Goal: Navigation & Orientation: Find specific page/section

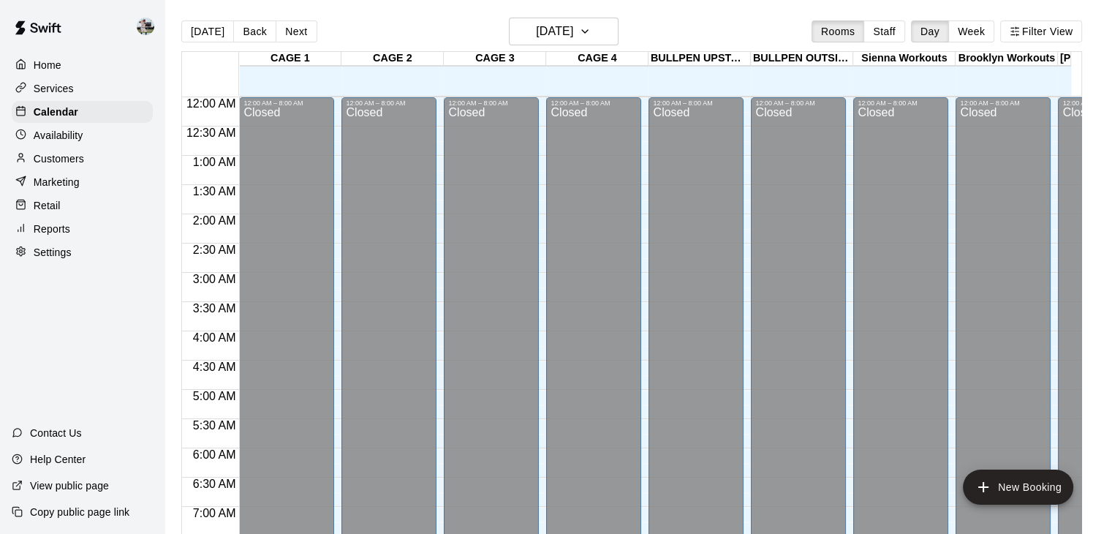
scroll to position [446, 0]
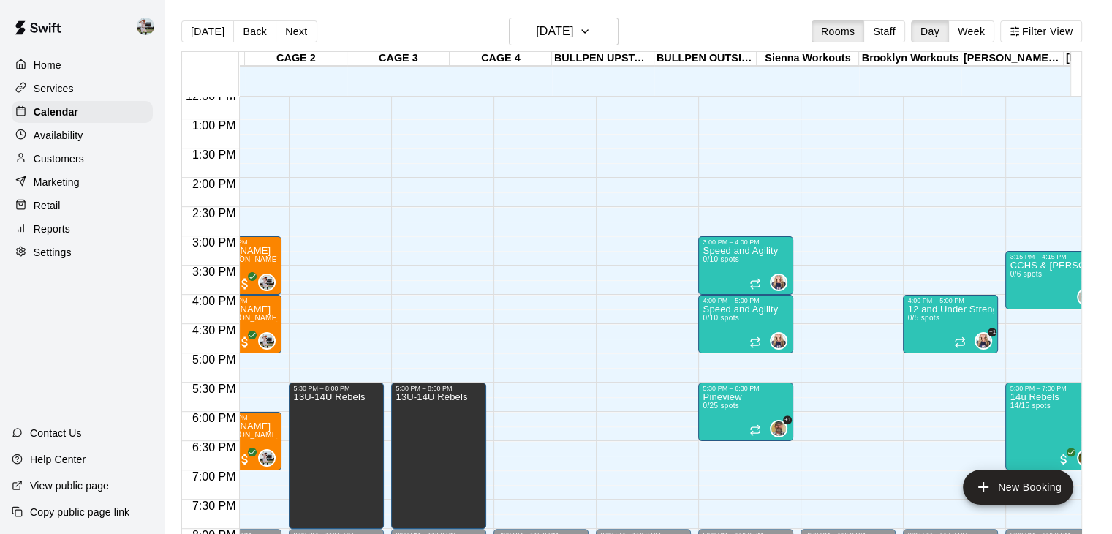
scroll to position [0, 158]
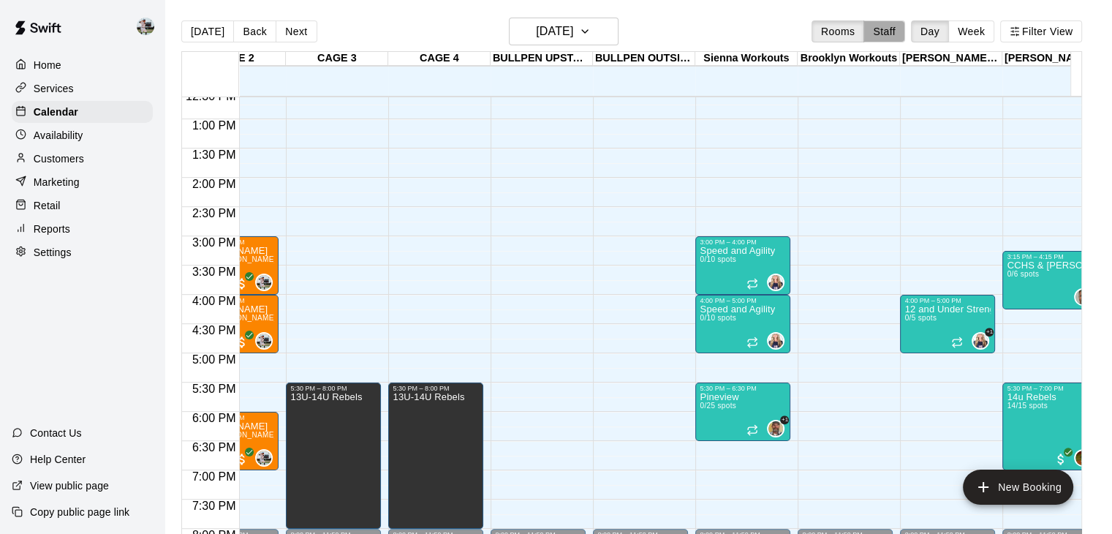
click at [901, 32] on button "Staff" at bounding box center [884, 31] width 42 height 22
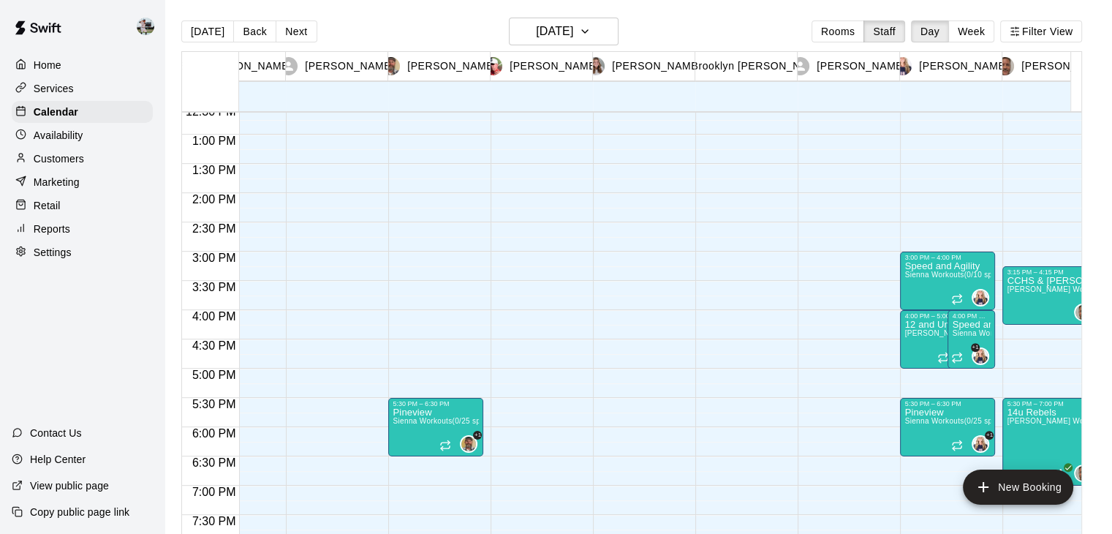
click at [972, 23] on div "[DATE] Back [DATE][DATE] Rooms Staff Day Week Filter View [PERSON_NAME] 09 Thu …" at bounding box center [631, 285] width 901 height 534
click at [972, 23] on button "Week" at bounding box center [971, 31] width 46 height 22
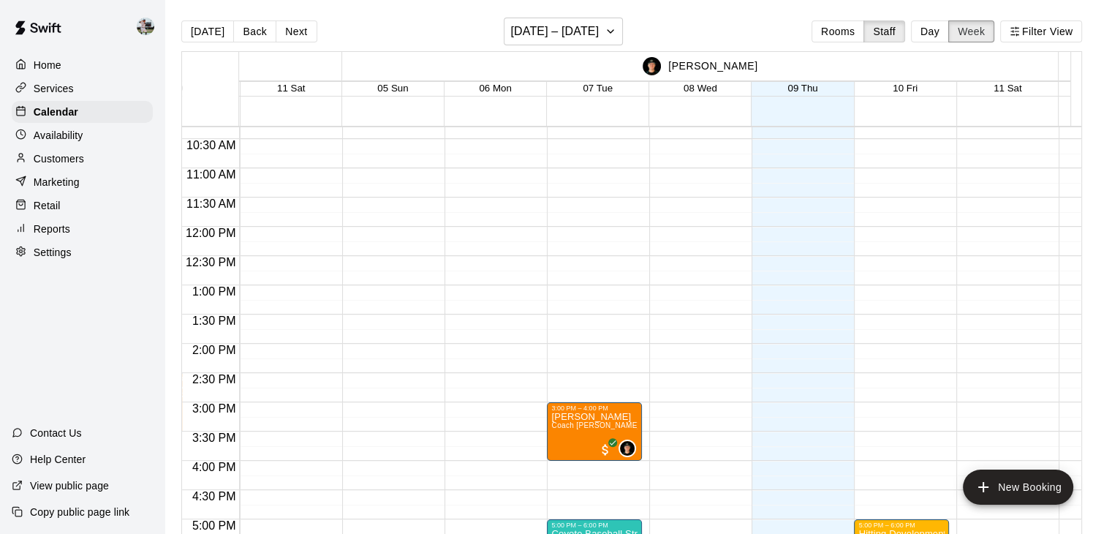
scroll to position [602, 614]
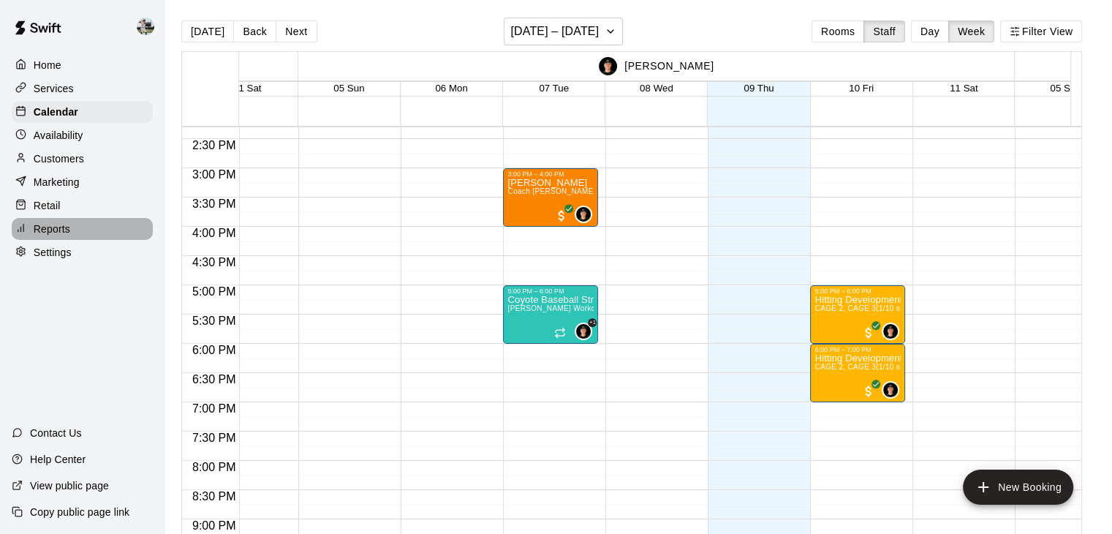
click at [56, 231] on p "Reports" at bounding box center [52, 229] width 37 height 15
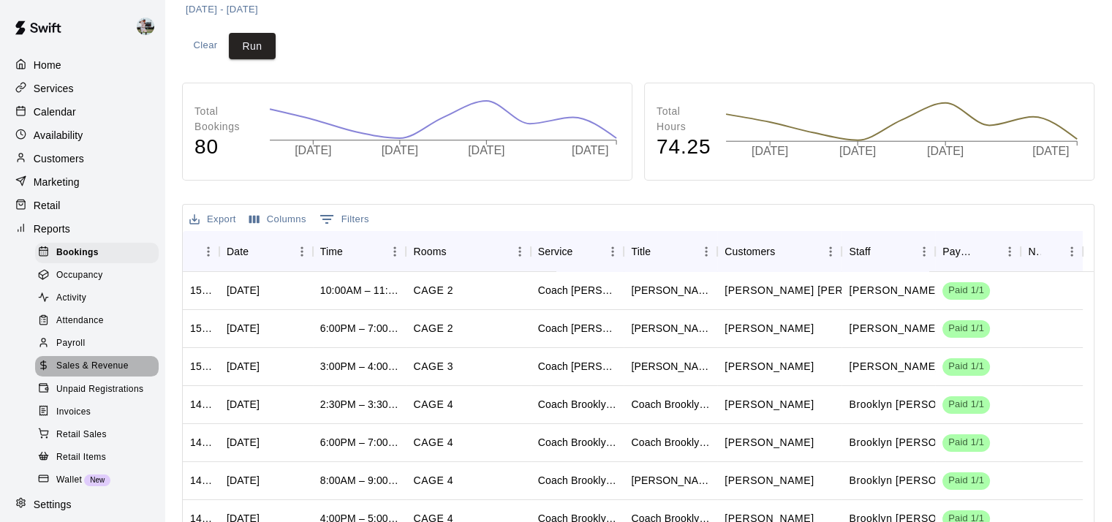
click at [121, 374] on span "Sales & Revenue" at bounding box center [92, 366] width 72 height 15
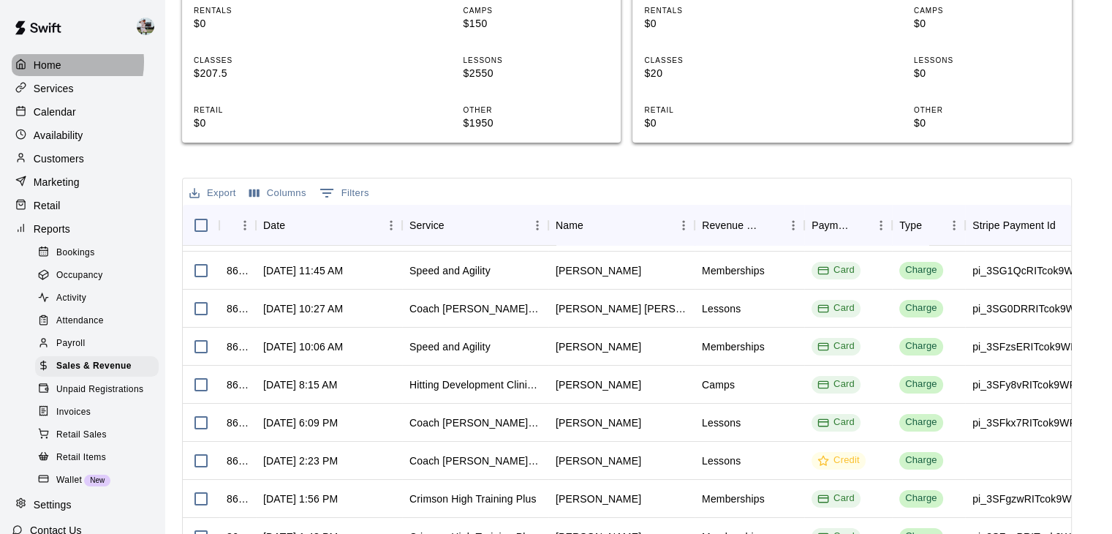
click at [61, 61] on div "Home" at bounding box center [82, 65] width 141 height 22
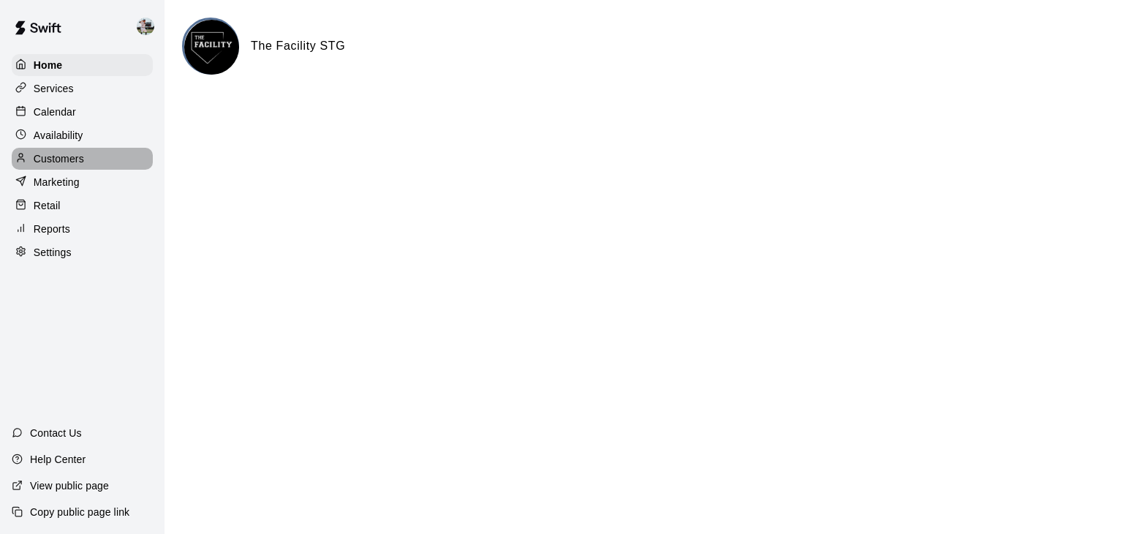
click at [73, 159] on p "Customers" at bounding box center [59, 158] width 50 height 15
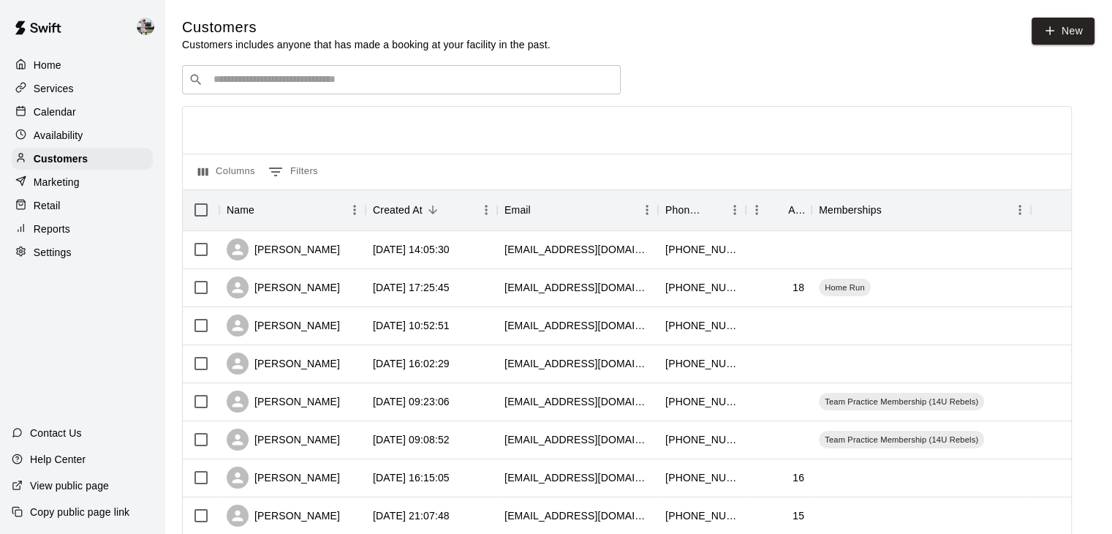
click at [67, 143] on p "Availability" at bounding box center [59, 135] width 50 height 15
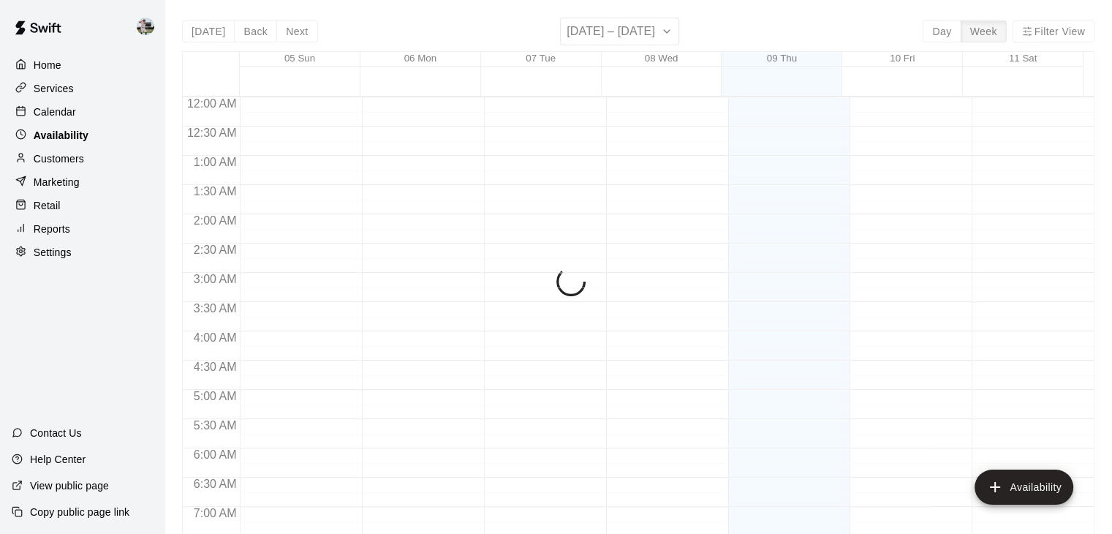
scroll to position [453, 0]
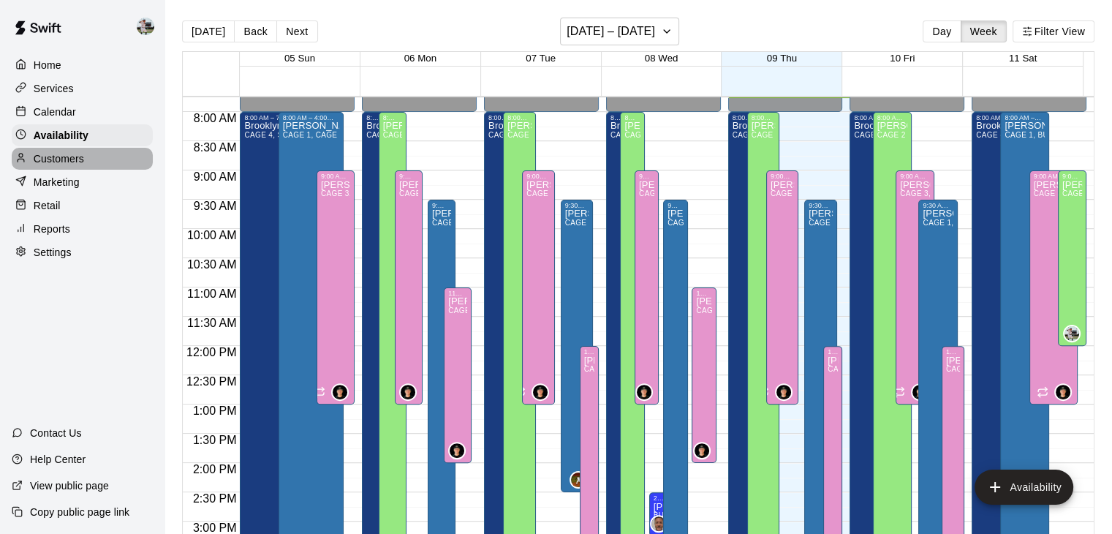
click at [72, 164] on p "Customers" at bounding box center [59, 158] width 50 height 15
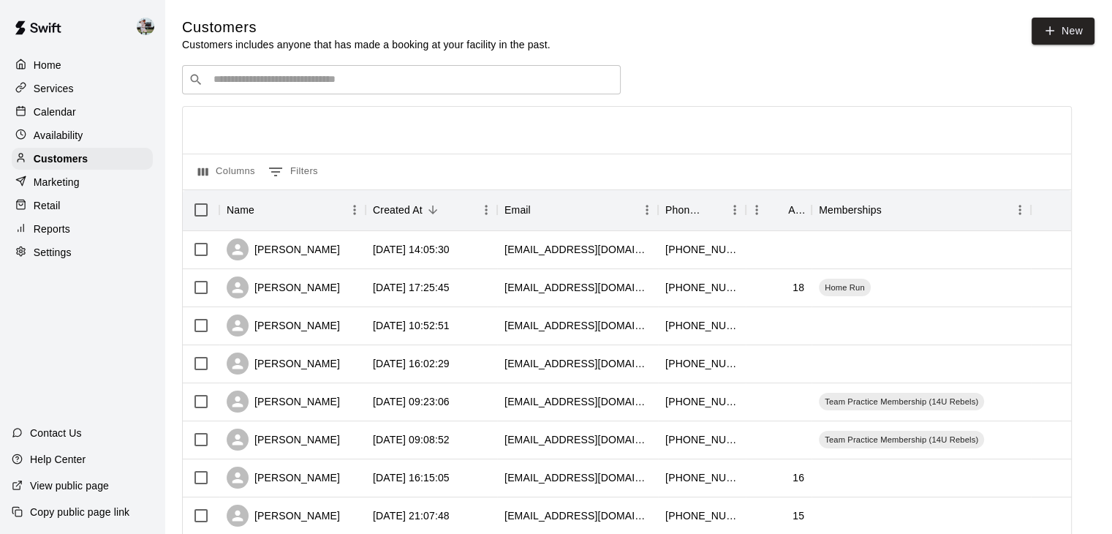
click at [72, 143] on p "Availability" at bounding box center [59, 135] width 50 height 15
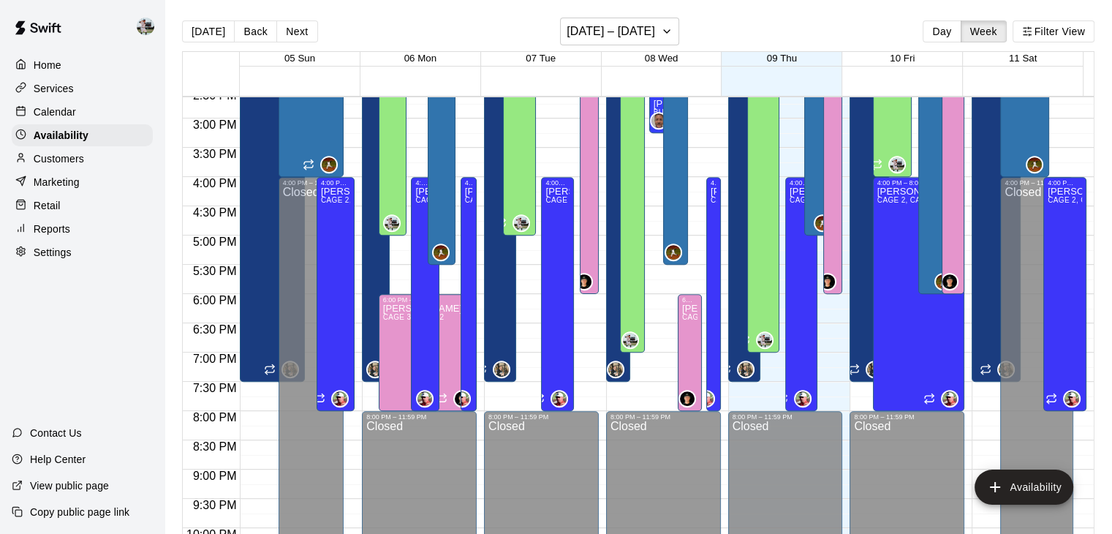
scroll to position [855, 0]
click at [75, 62] on div "Home" at bounding box center [82, 65] width 141 height 22
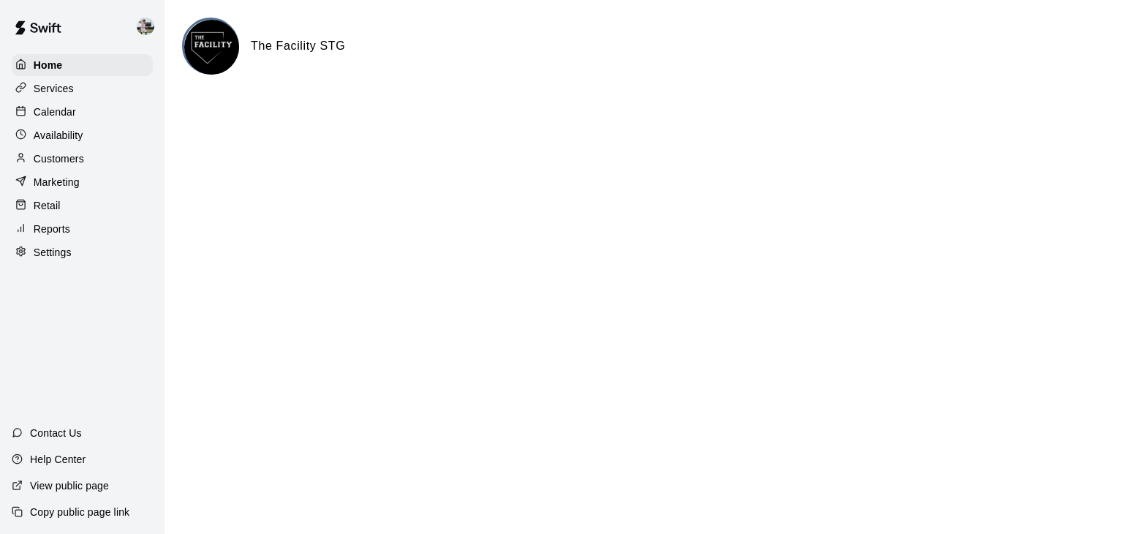
click at [77, 85] on div "Services" at bounding box center [82, 88] width 141 height 22
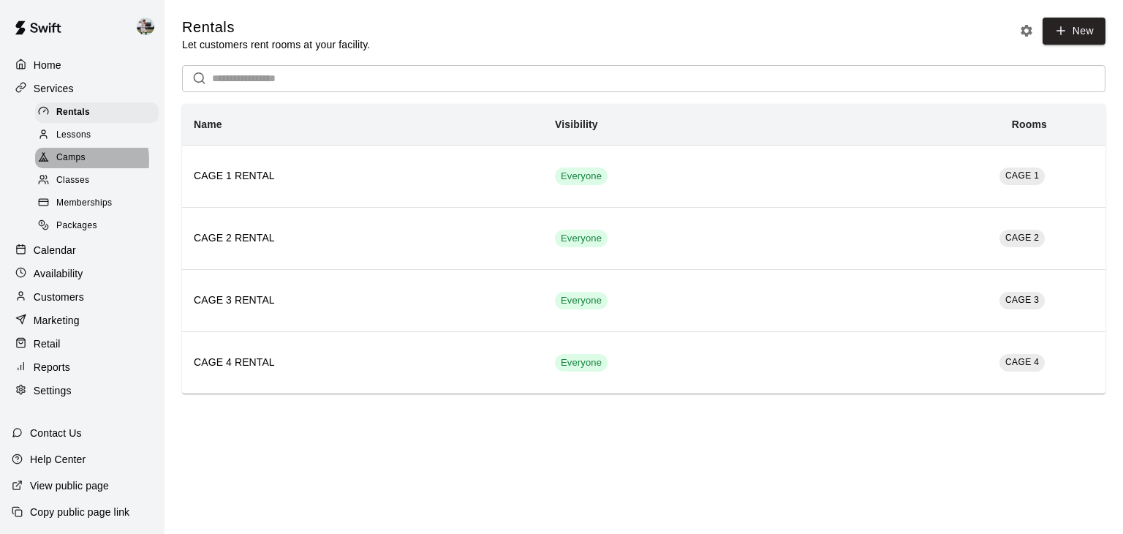
click at [69, 165] on span "Camps" at bounding box center [70, 158] width 29 height 15
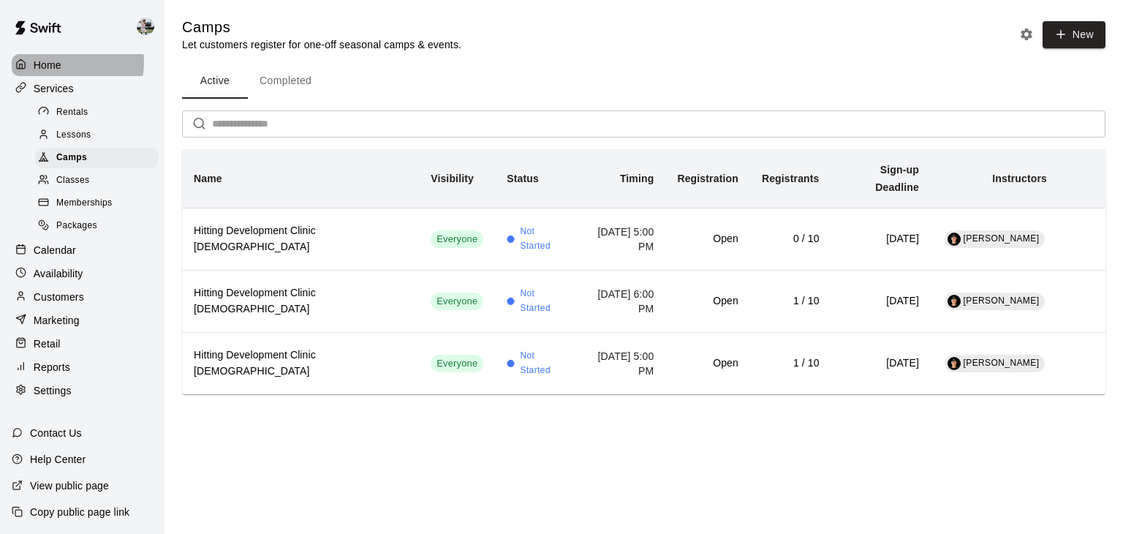
click at [65, 62] on div "Home" at bounding box center [82, 65] width 141 height 22
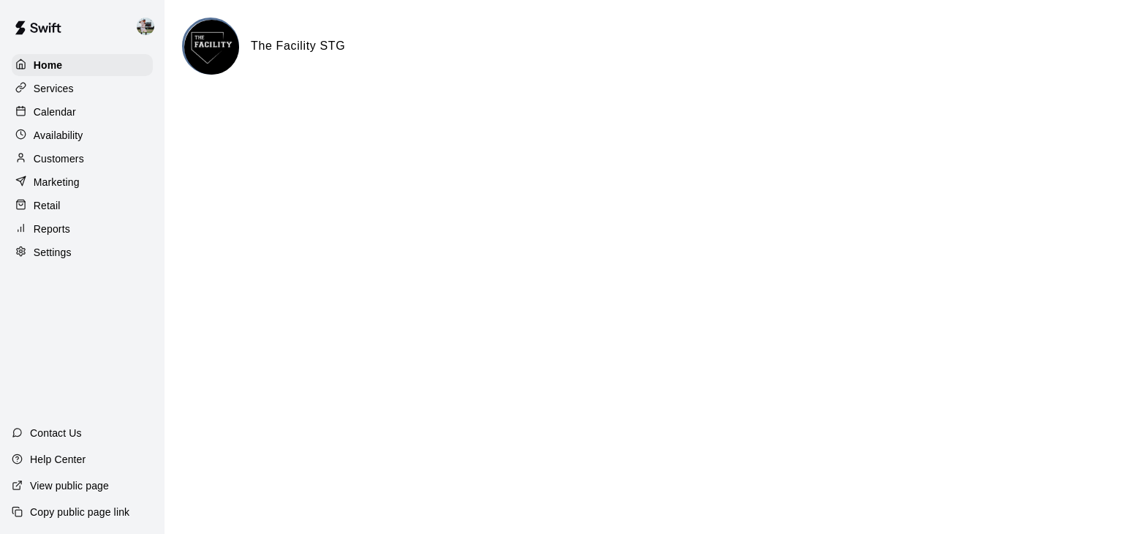
click at [68, 118] on p "Calendar" at bounding box center [55, 112] width 42 height 15
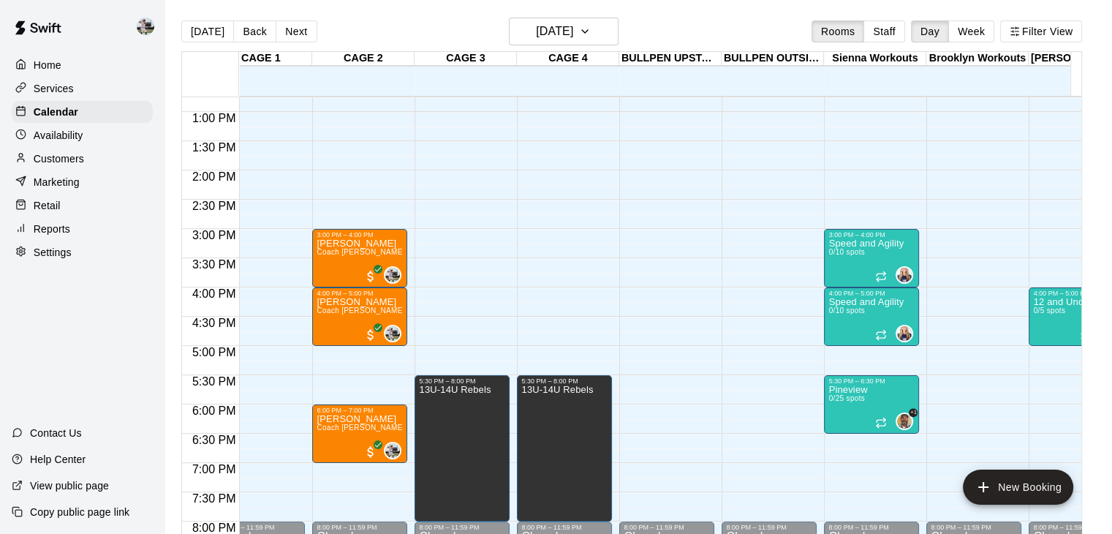
scroll to position [0, 23]
